Goal: Find specific page/section: Find specific page/section

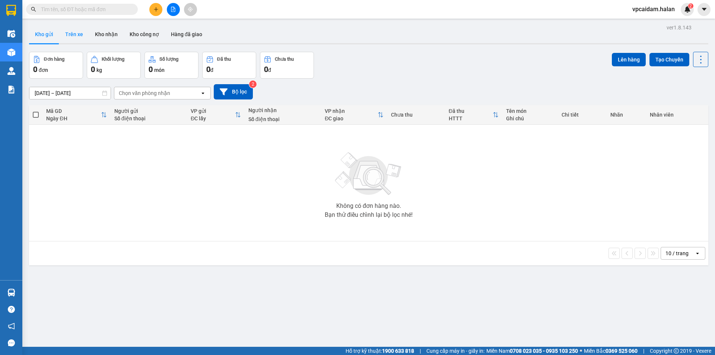
click at [82, 36] on button "Trên xe" at bounding box center [74, 34] width 30 height 18
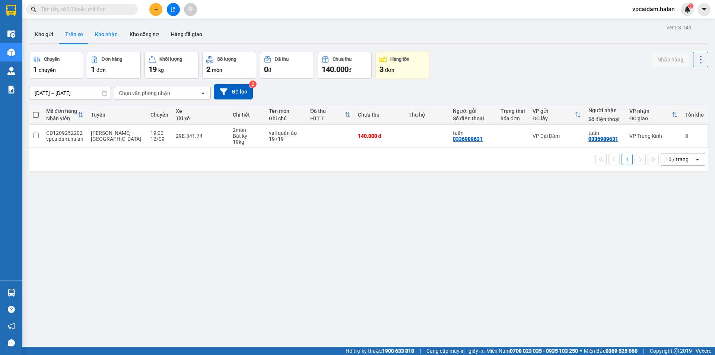
click at [112, 35] on button "Kho nhận" at bounding box center [106, 34] width 35 height 18
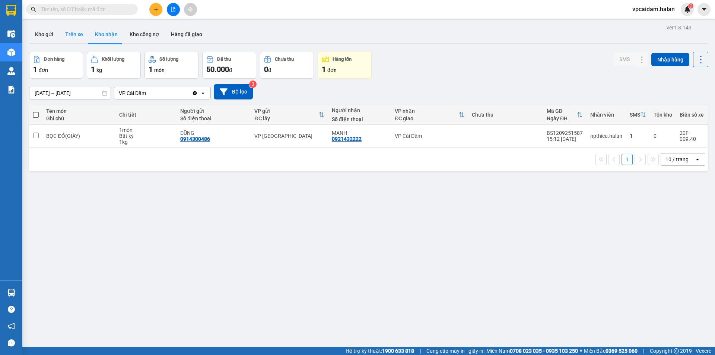
click at [70, 35] on button "Trên xe" at bounding box center [74, 34] width 30 height 18
type input "[DATE] – [DATE]"
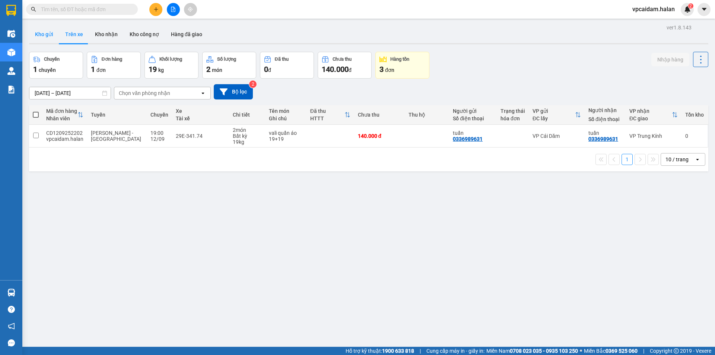
click at [45, 33] on button "Kho gửi" at bounding box center [44, 34] width 30 height 18
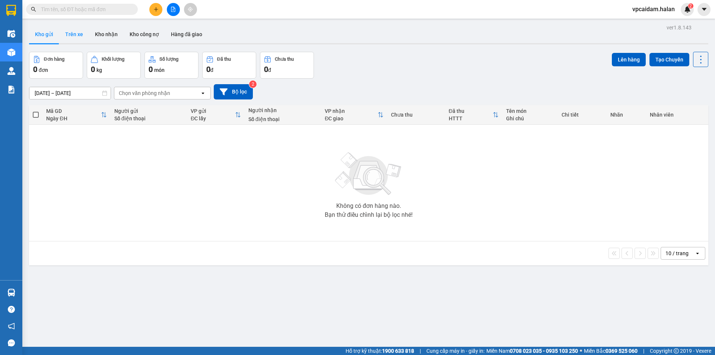
click at [73, 35] on button "Trên xe" at bounding box center [74, 34] width 30 height 18
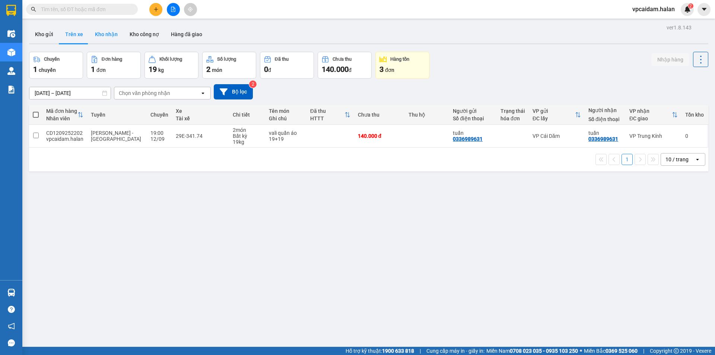
click at [106, 34] on button "Kho nhận" at bounding box center [106, 34] width 35 height 18
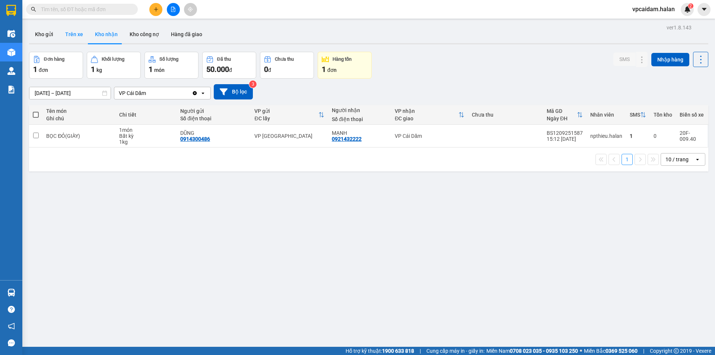
click at [76, 35] on button "Trên xe" at bounding box center [74, 34] width 30 height 18
type input "[DATE] – [DATE]"
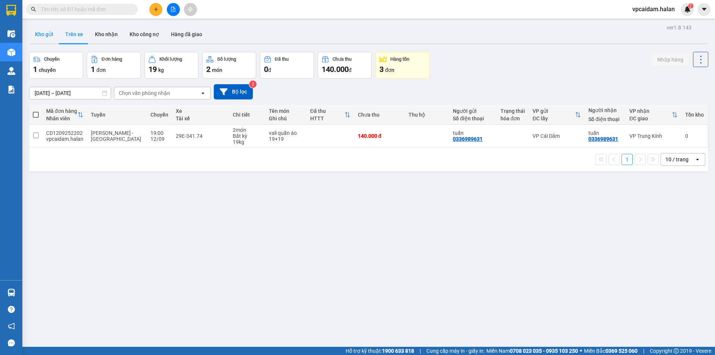
click at [47, 36] on button "Kho gửi" at bounding box center [44, 34] width 30 height 18
